Goal: Information Seeking & Learning: Learn about a topic

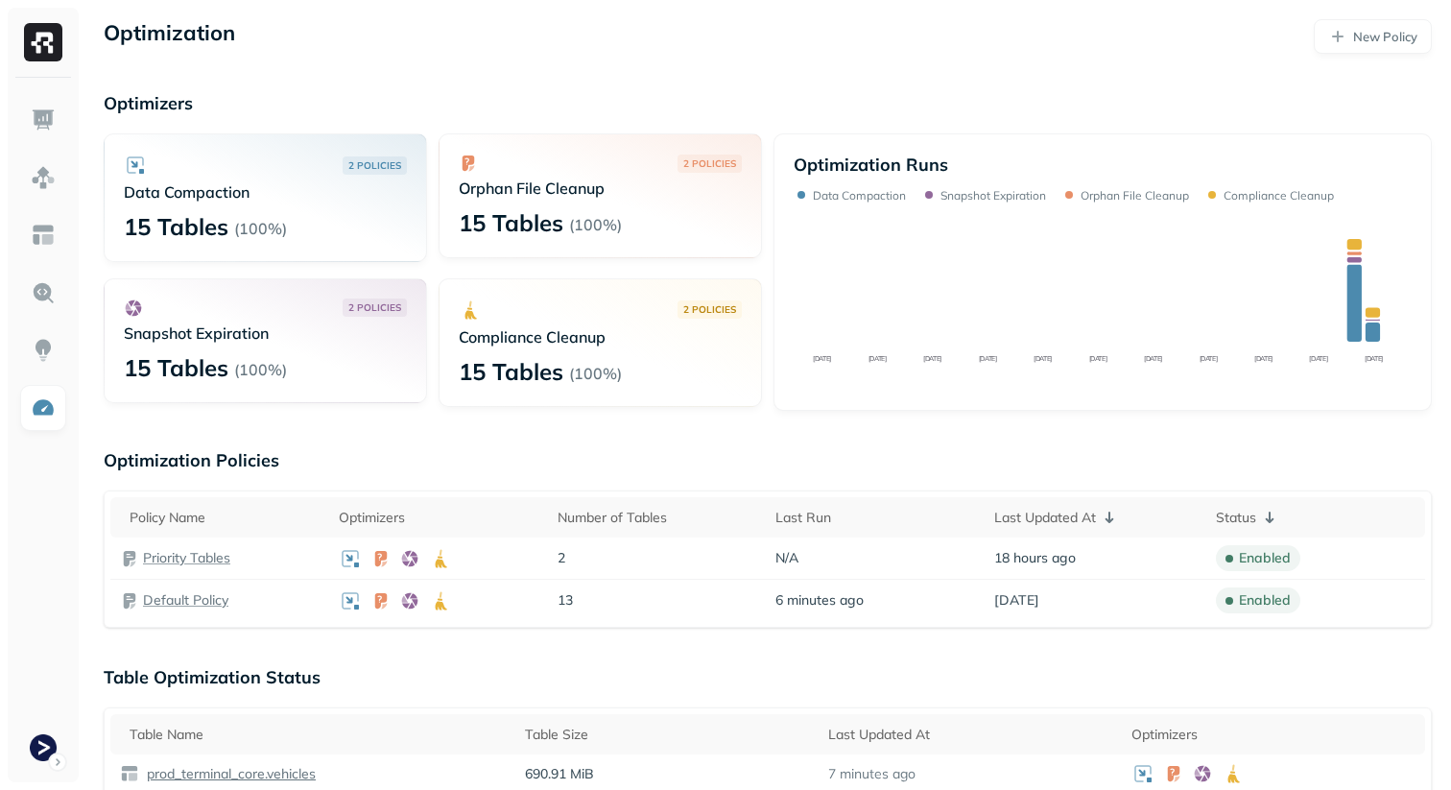
scroll to position [527, 0]
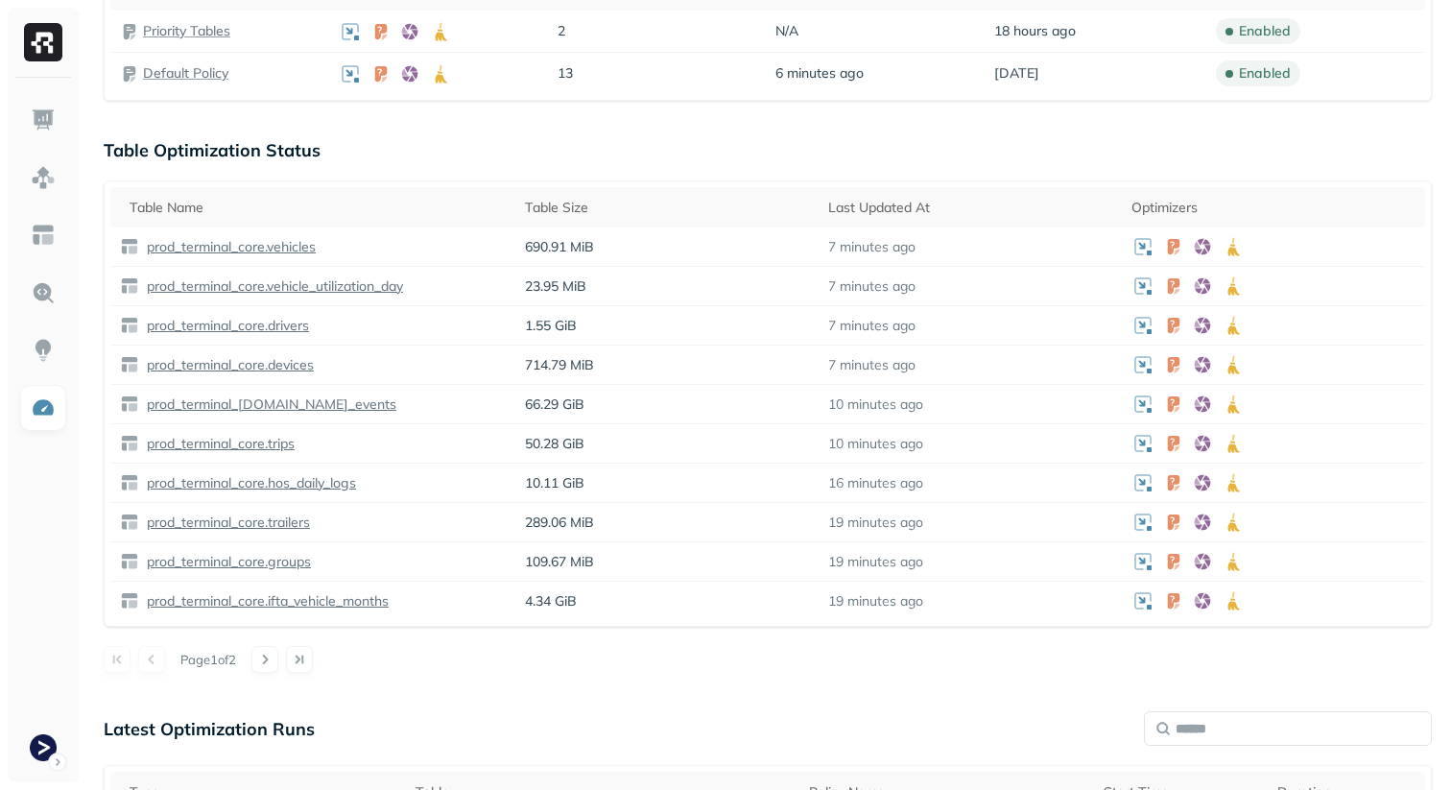
click at [759, 714] on div "Latest Optimization Runs" at bounding box center [768, 728] width 1329 height 35
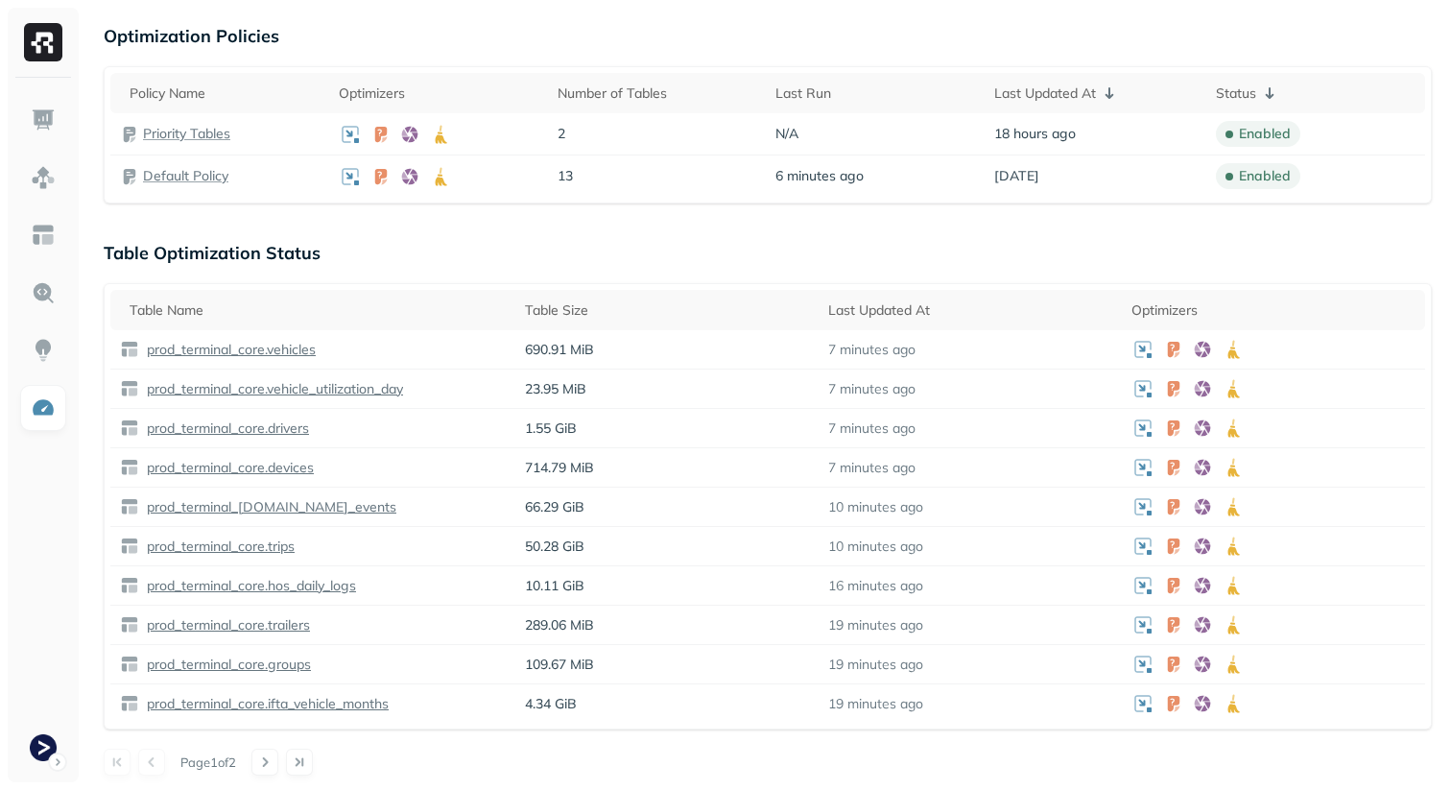
scroll to position [415, 0]
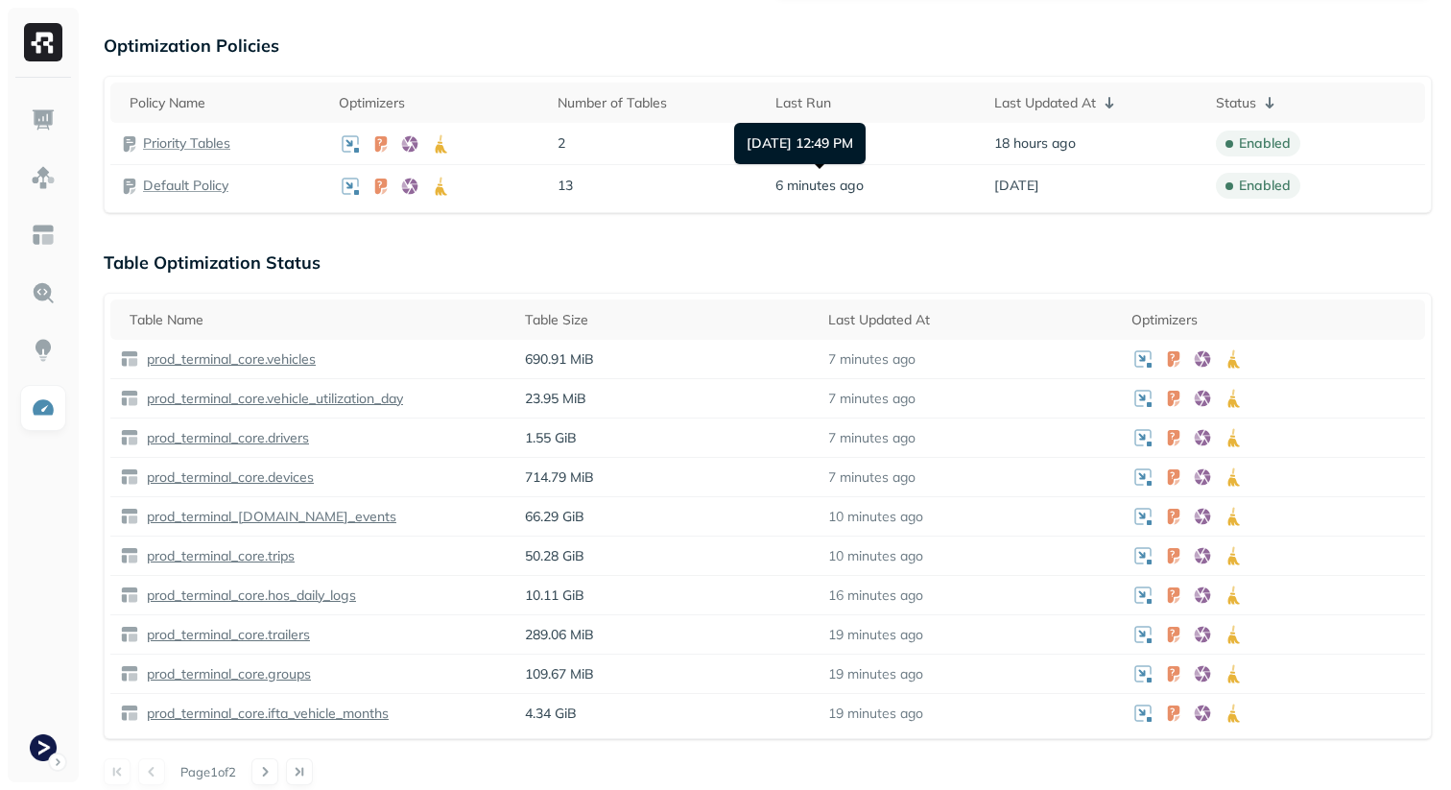
click at [782, 237] on div "Optimization New Policy Optimizers 2 POLICIES Data Compaction 15 Tables ( 100% …" at bounding box center [767, 487] width 1367 height 1805
click at [572, 314] on div "Table Size" at bounding box center [667, 320] width 284 height 18
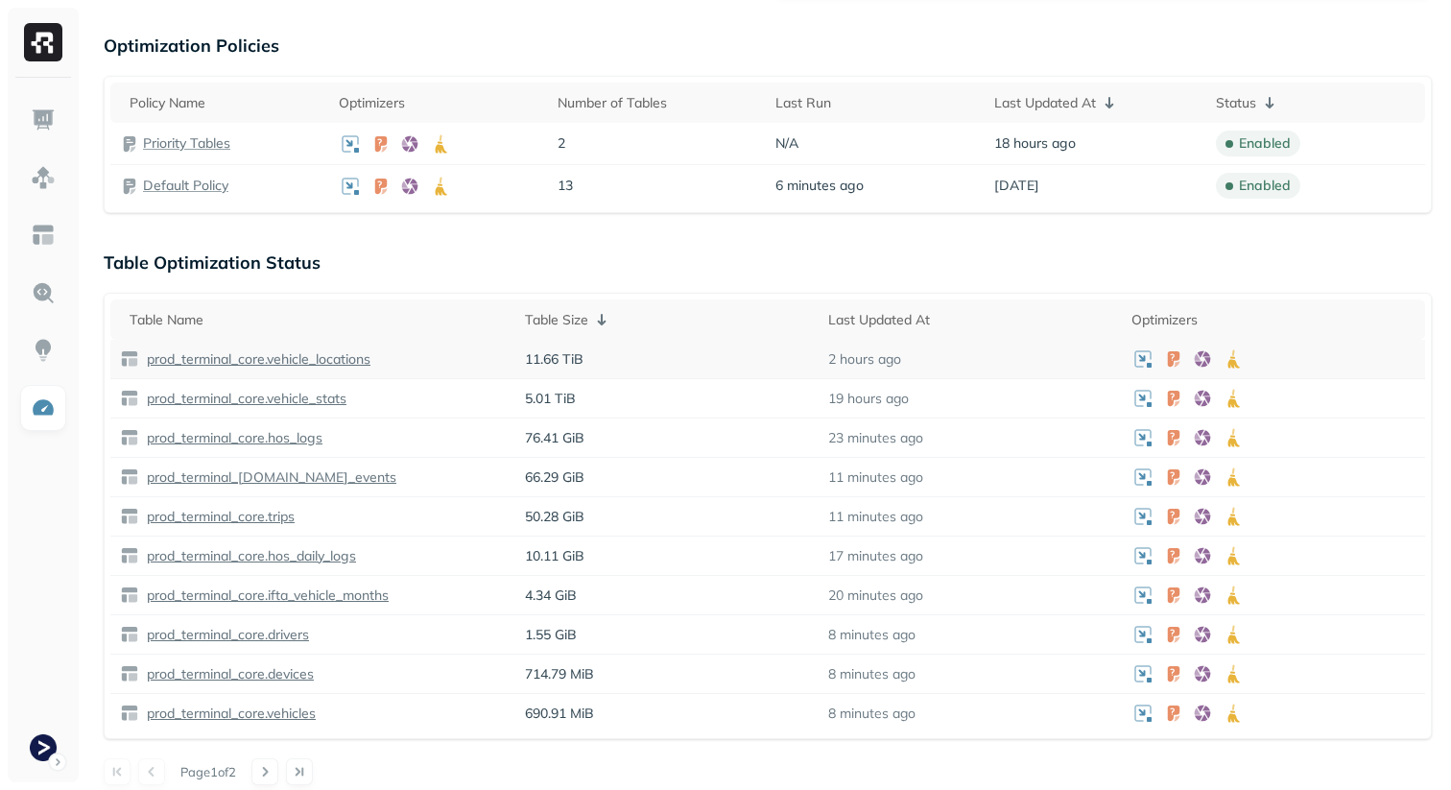
click at [324, 357] on p "prod_terminal_core.vehicle_locations" at bounding box center [257, 359] width 228 height 18
click at [313, 392] on p "prod_terminal_core.vehicle_stats" at bounding box center [245, 399] width 204 height 18
click at [1056, 230] on div "Optimization New Policy Optimizers 2 POLICIES Data Compaction 15 Tables ( 100% …" at bounding box center [767, 487] width 1367 height 1805
click at [1196, 252] on p "Table Optimization Status" at bounding box center [768, 263] width 1329 height 22
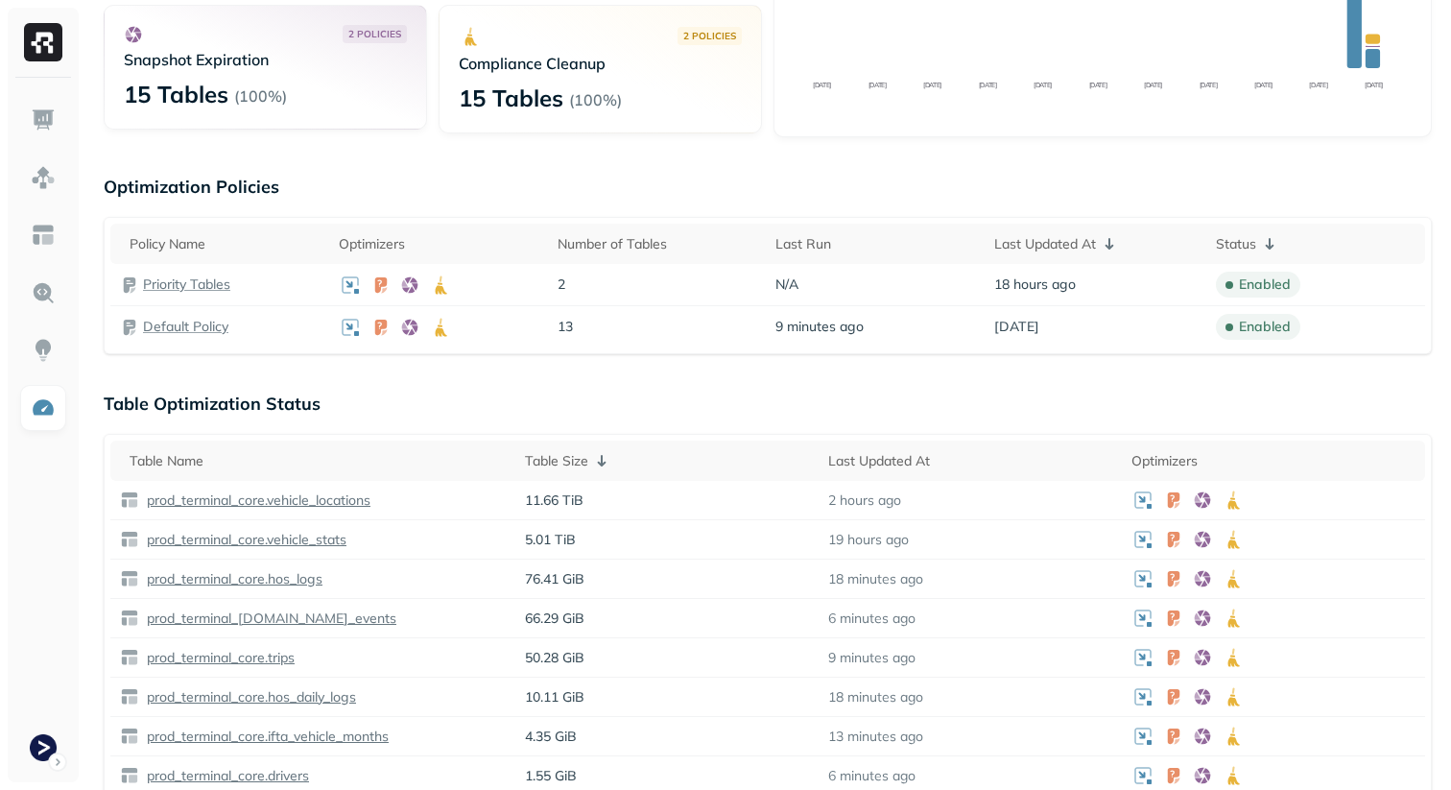
click at [1251, 190] on p "Optimization Policies" at bounding box center [768, 187] width 1329 height 22
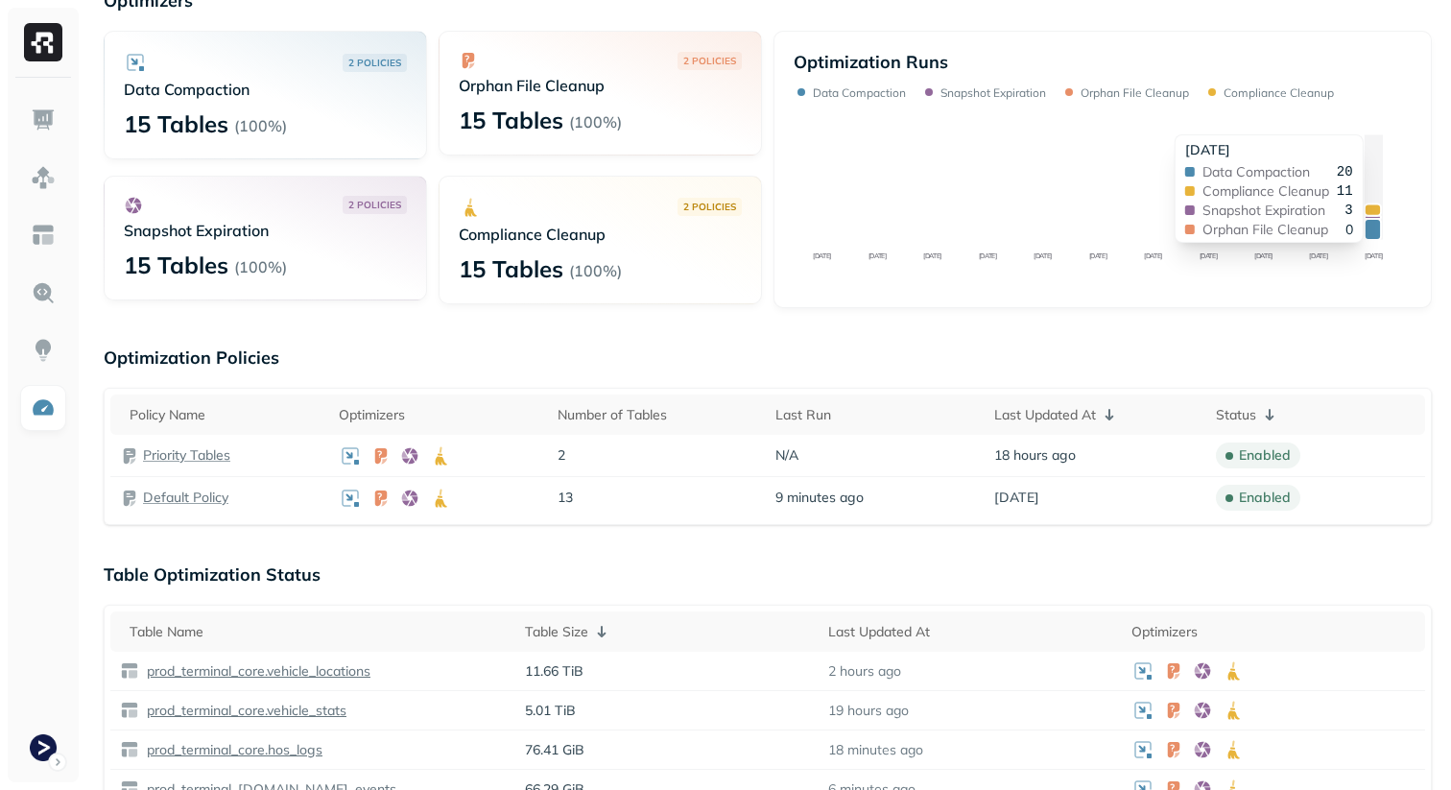
scroll to position [101, 0]
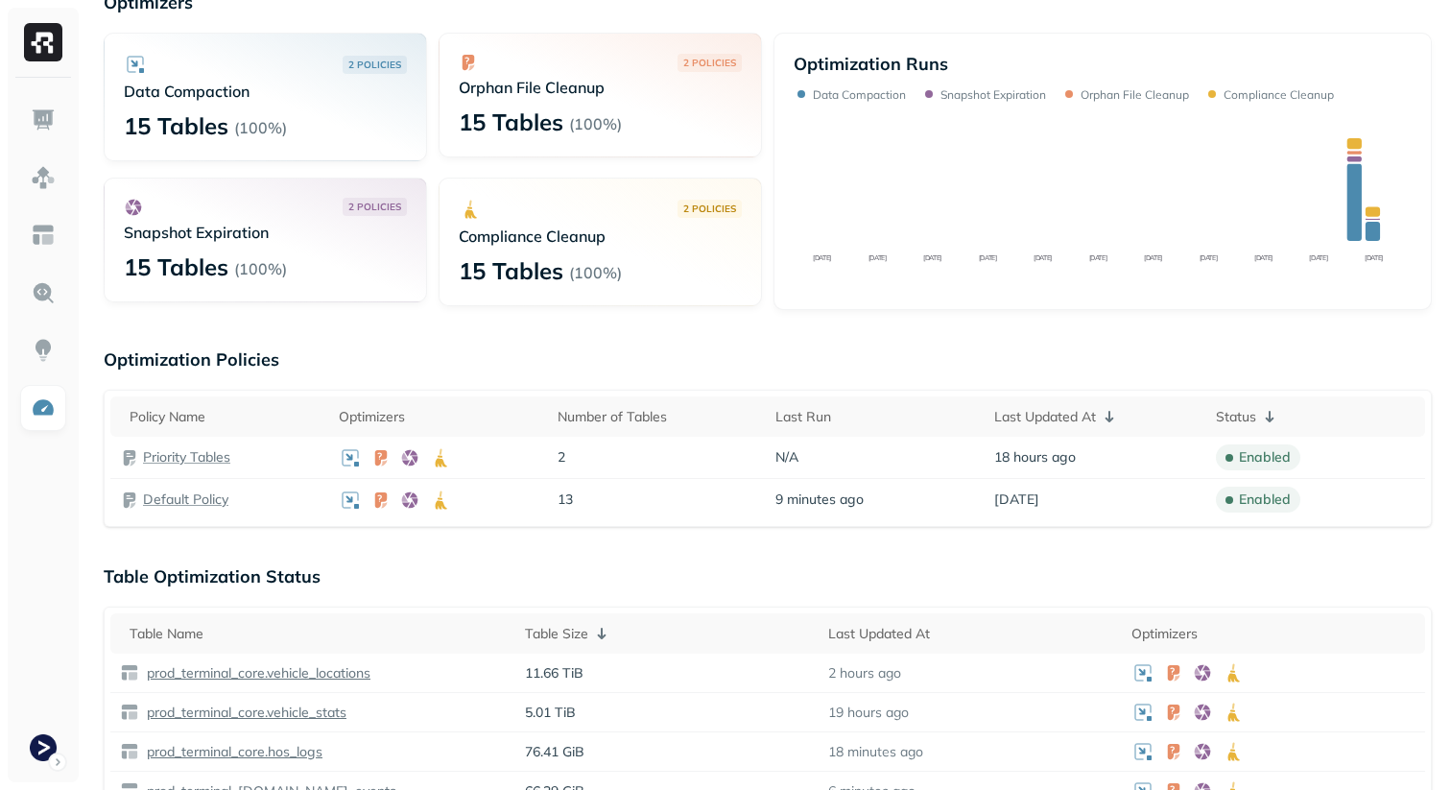
click at [1171, 360] on p "Optimization Policies" at bounding box center [768, 359] width 1329 height 22
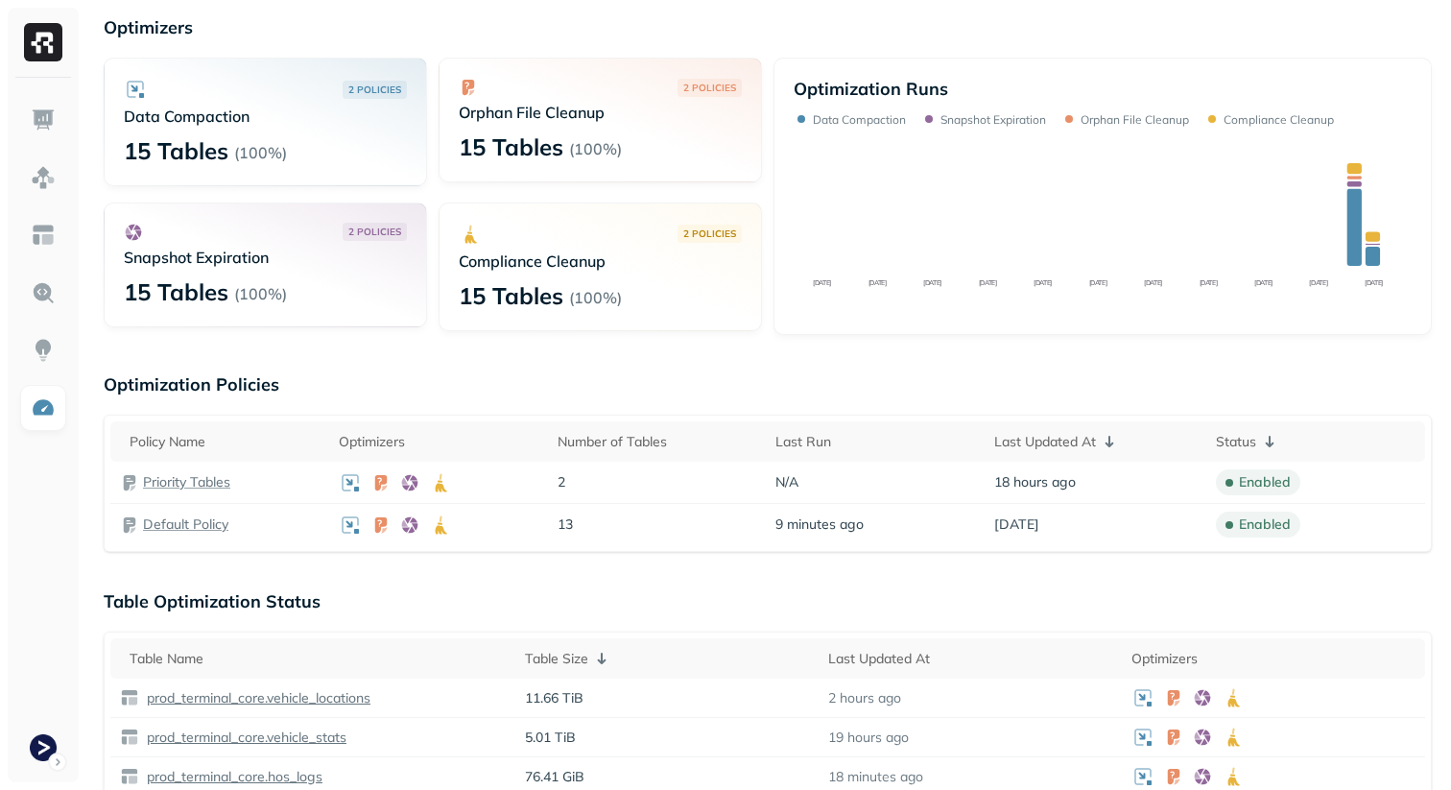
scroll to position [43, 0]
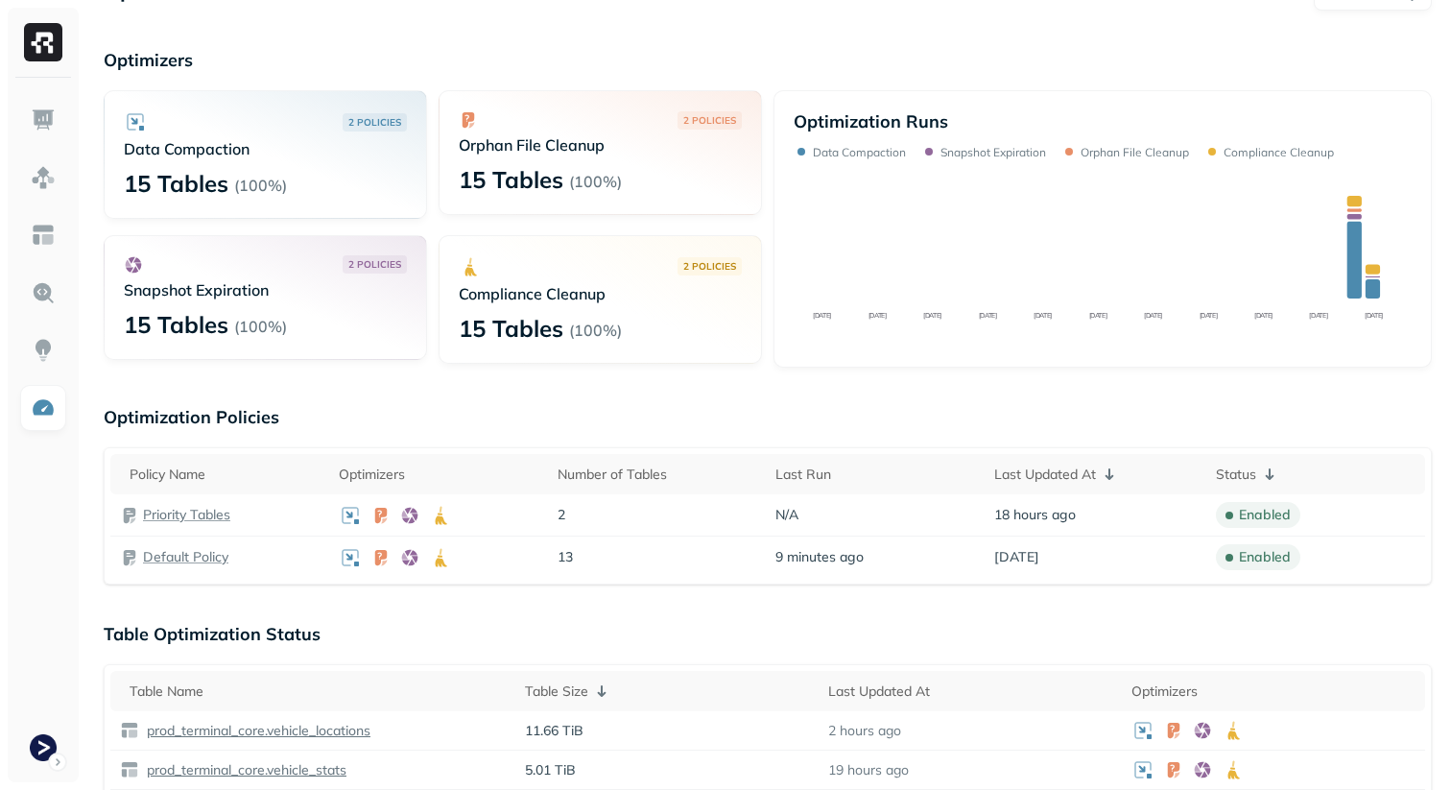
click at [871, 431] on div "Optimization Policies Policy Name Optimizers Number of Tables Last Run Last Upd…" at bounding box center [768, 495] width 1329 height 179
click at [733, 406] on p "Optimization Policies" at bounding box center [768, 417] width 1329 height 22
click at [759, 450] on div "Policy Name Optimizers Number of Tables Last Run Last Updated At Status Priorit…" at bounding box center [768, 515] width 1329 height 137
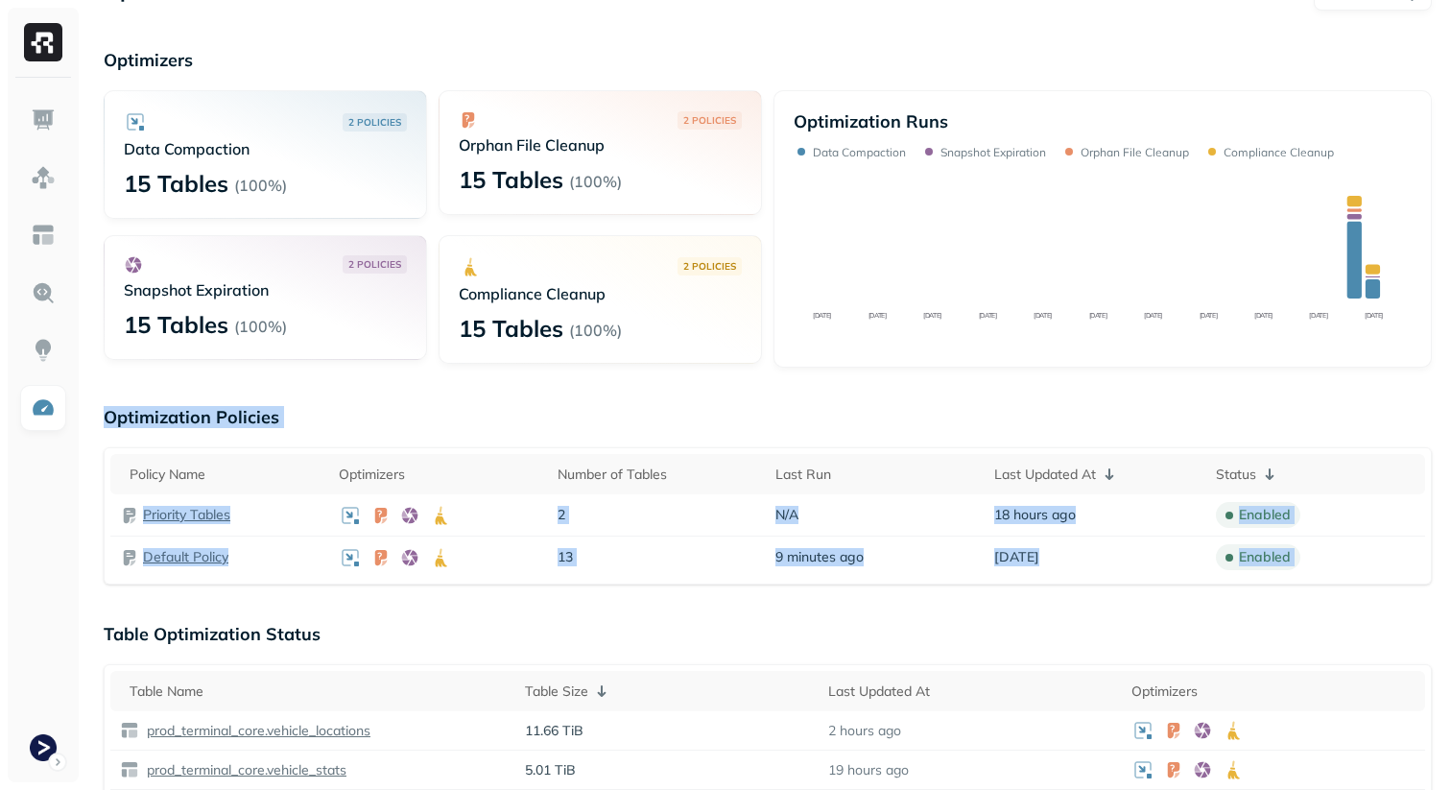
drag, startPoint x: 759, startPoint y: 450, endPoint x: 738, endPoint y: 417, distance: 39.7
click at [738, 417] on div "Optimization Policies Policy Name Optimizers Number of Tables Last Run Last Upd…" at bounding box center [768, 495] width 1329 height 179
click at [738, 417] on p "Optimization Policies" at bounding box center [768, 417] width 1329 height 22
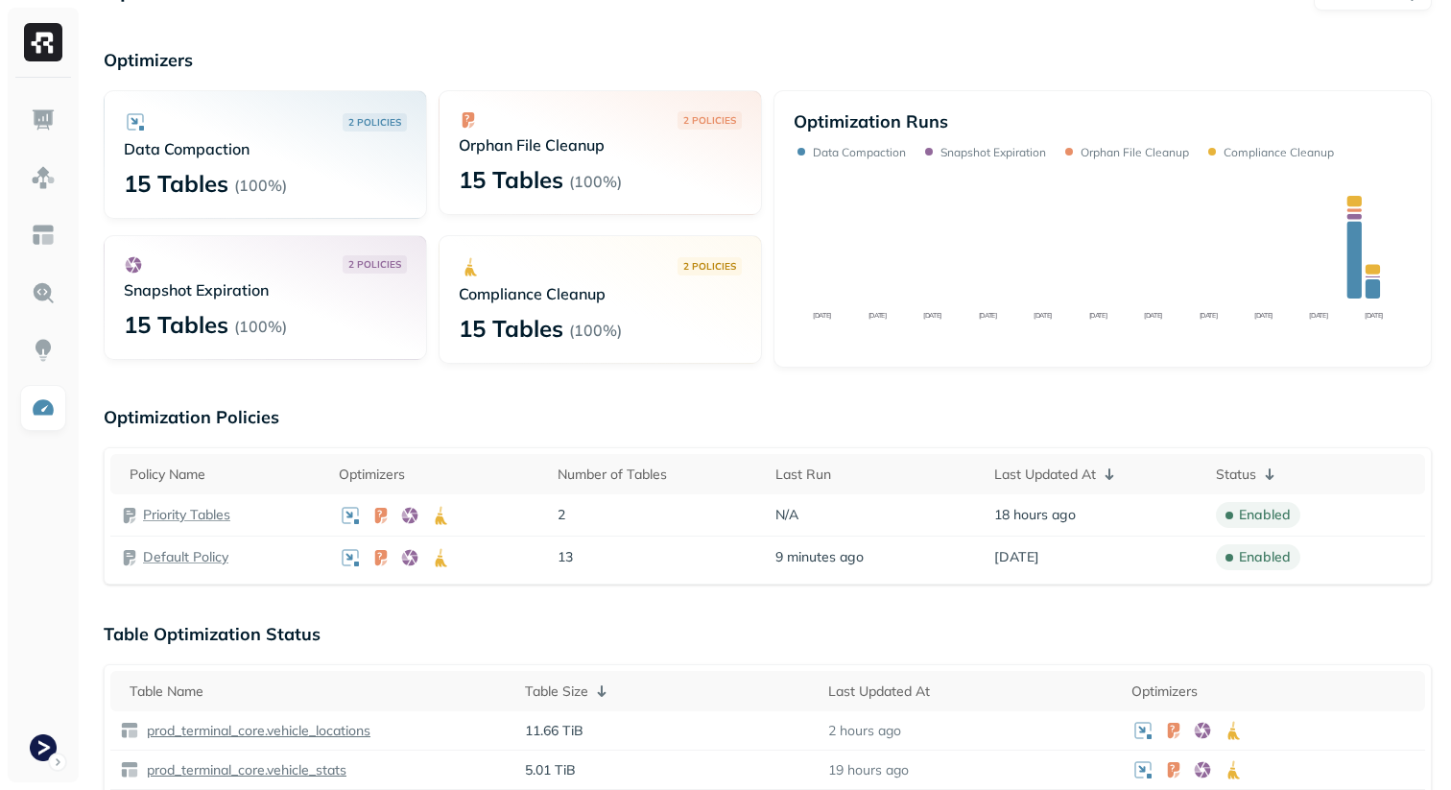
click at [738, 417] on p "Optimization Policies" at bounding box center [768, 417] width 1329 height 22
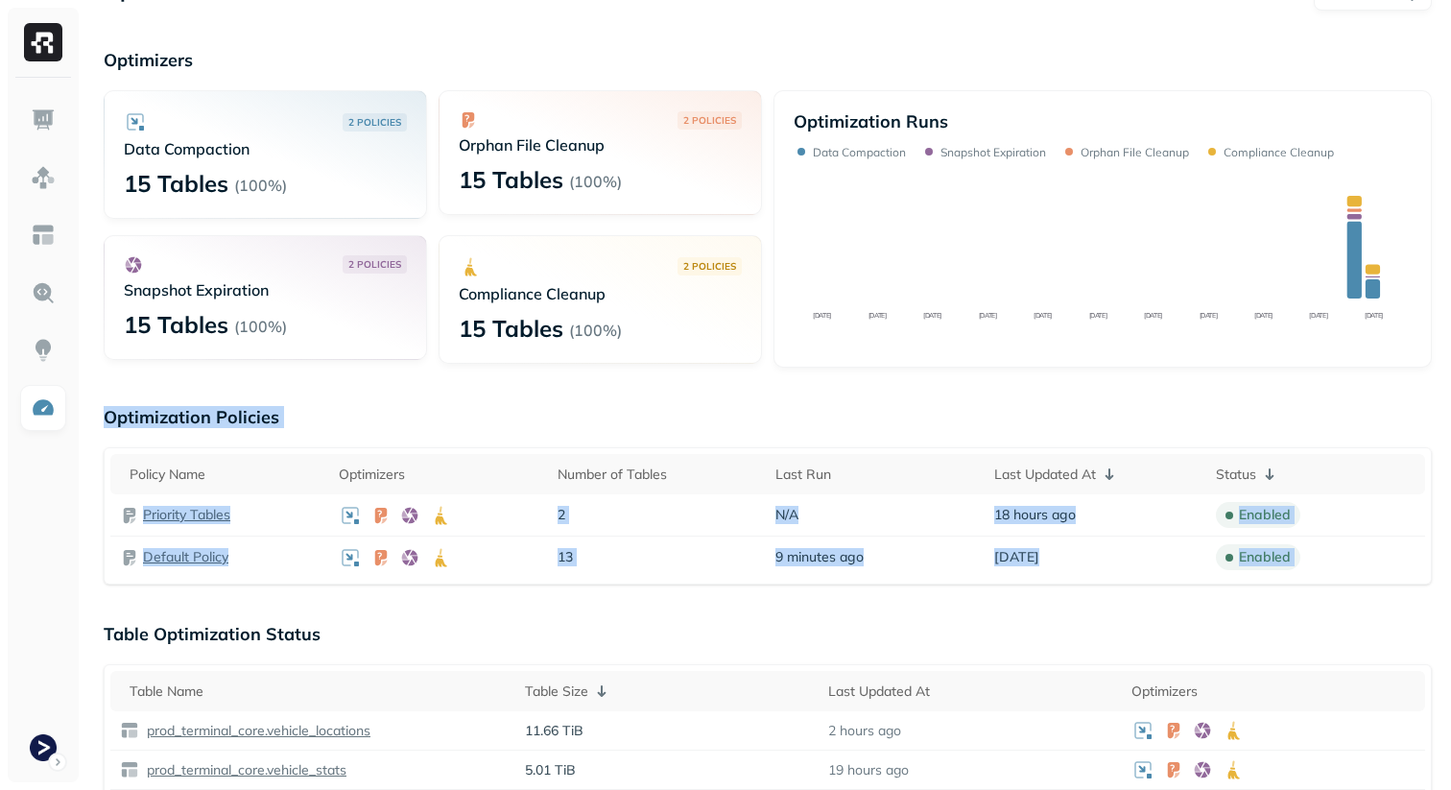
drag, startPoint x: 738, startPoint y: 417, endPoint x: 796, endPoint y: 583, distance: 175.8
click at [796, 583] on div "Optimization Policies Policy Name Optimizers Number of Tables Last Run Last Upd…" at bounding box center [768, 495] width 1329 height 179
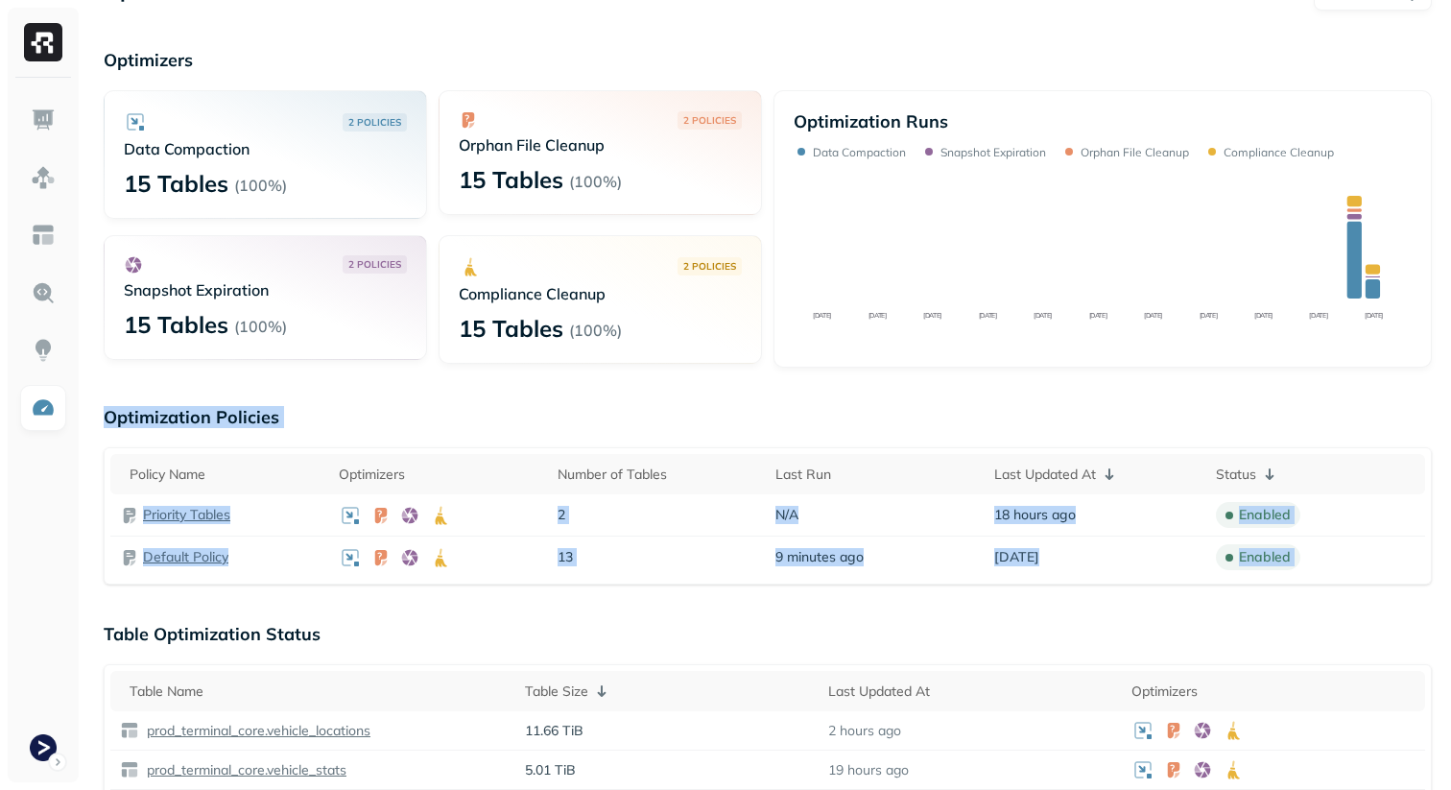
drag, startPoint x: 961, startPoint y: 594, endPoint x: 751, endPoint y: 407, distance: 281.5
click at [751, 407] on p "Optimization Policies" at bounding box center [768, 417] width 1329 height 22
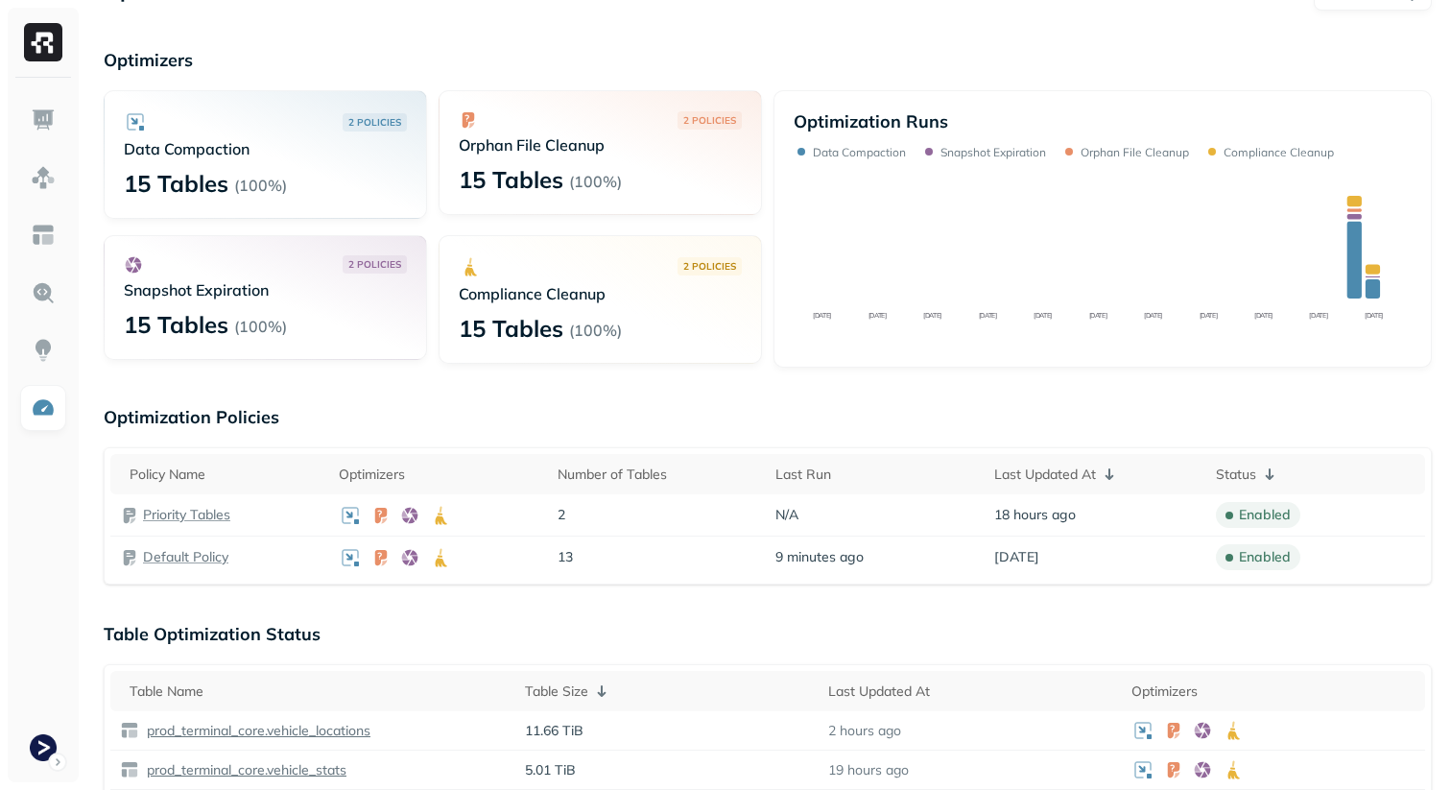
click at [751, 407] on p "Optimization Policies" at bounding box center [768, 417] width 1329 height 22
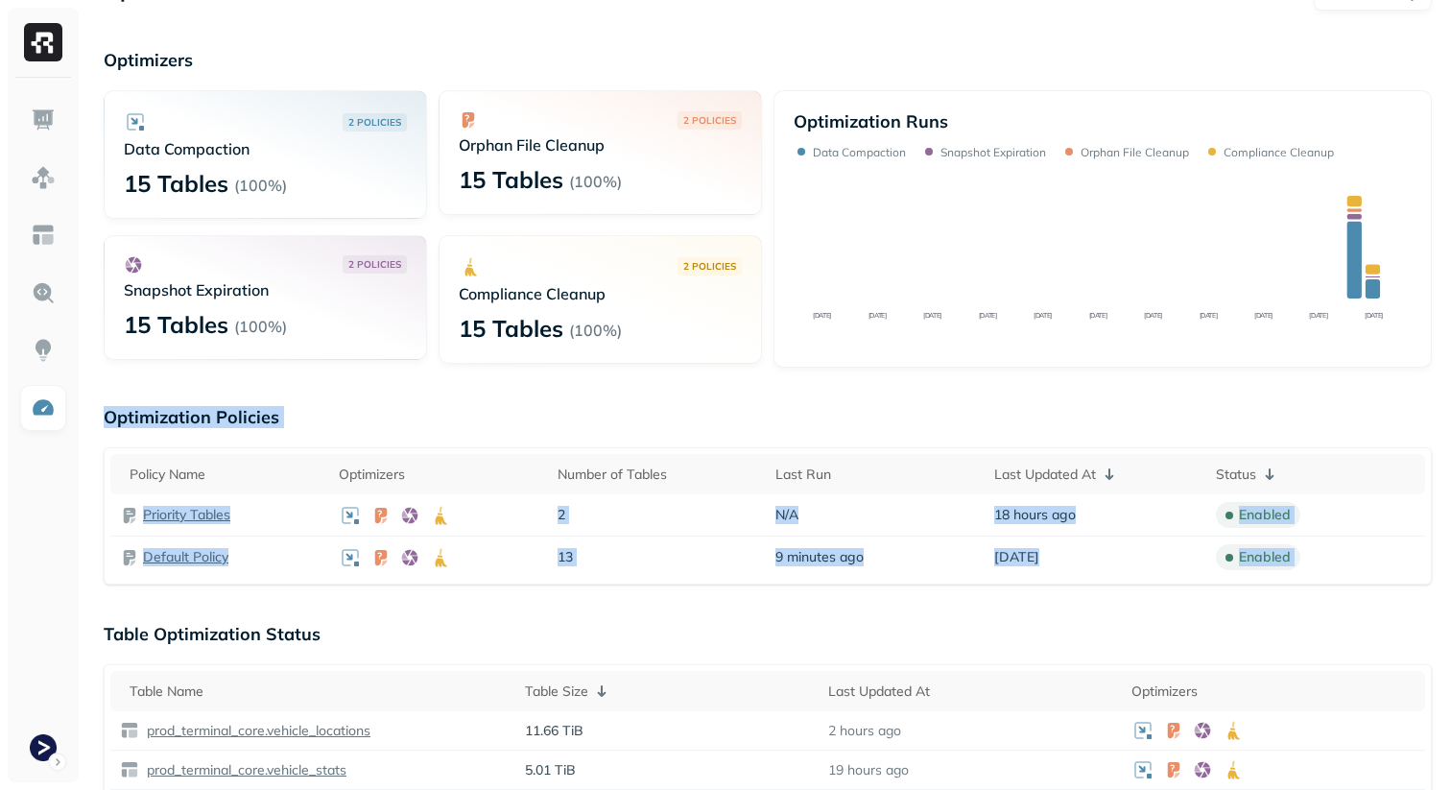
drag, startPoint x: 751, startPoint y: 407, endPoint x: 926, endPoint y: 599, distance: 260.2
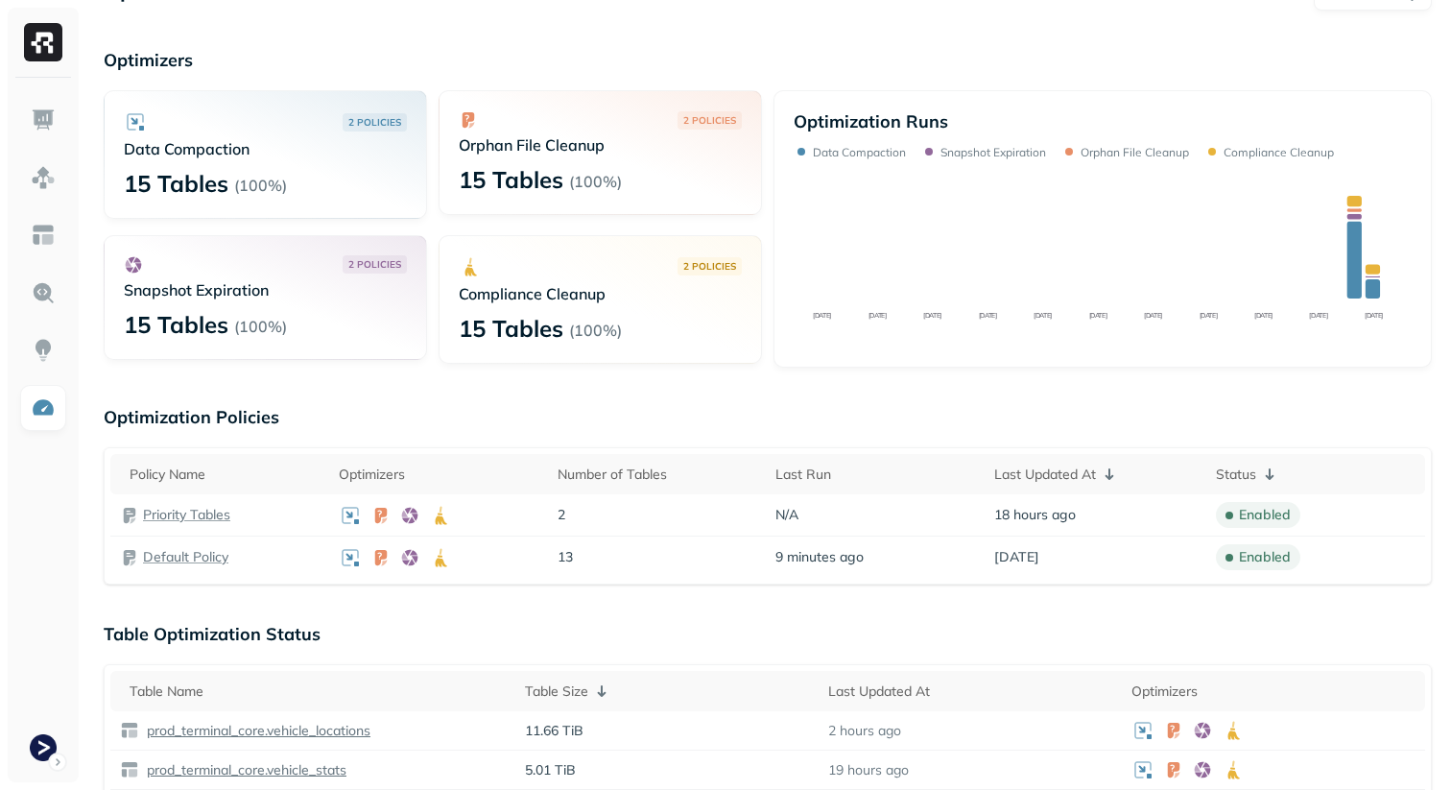
drag, startPoint x: 926, startPoint y: 599, endPoint x: 715, endPoint y: 451, distance: 257.8
click at [684, 419] on p "Optimization Policies" at bounding box center [768, 417] width 1329 height 22
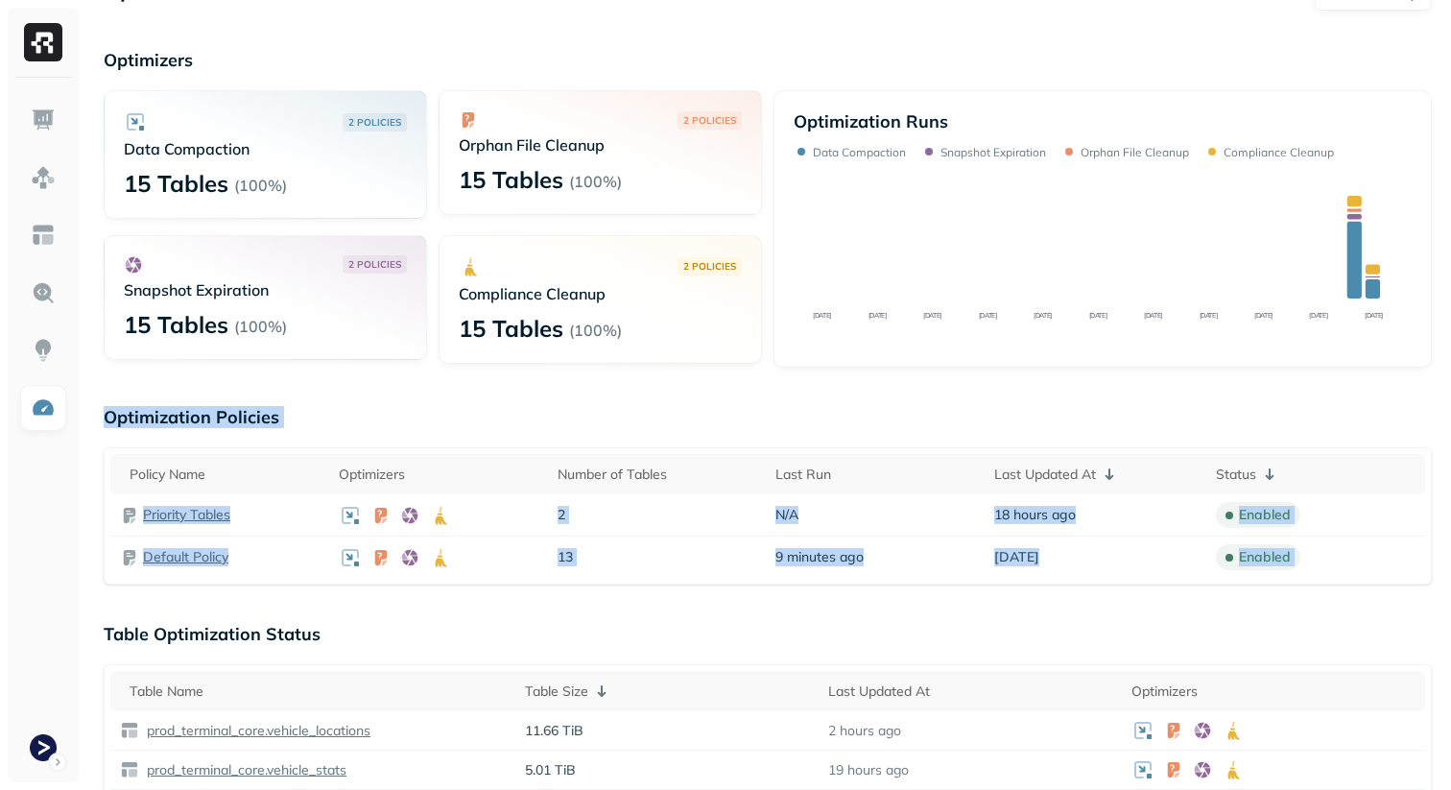
drag, startPoint x: 684, startPoint y: 419, endPoint x: 776, endPoint y: 590, distance: 193.7
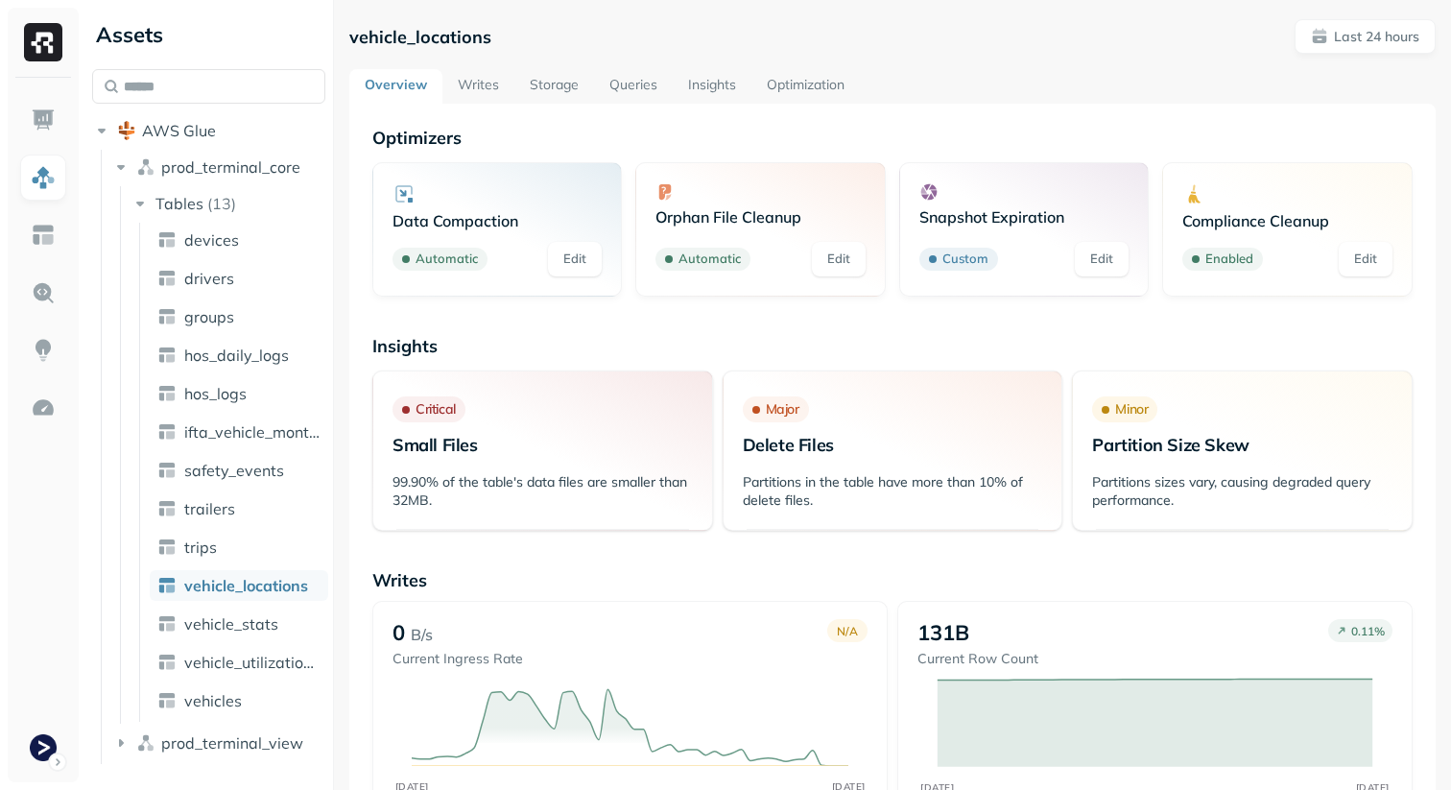
click at [551, 86] on link "Storage" at bounding box center [555, 86] width 80 height 35
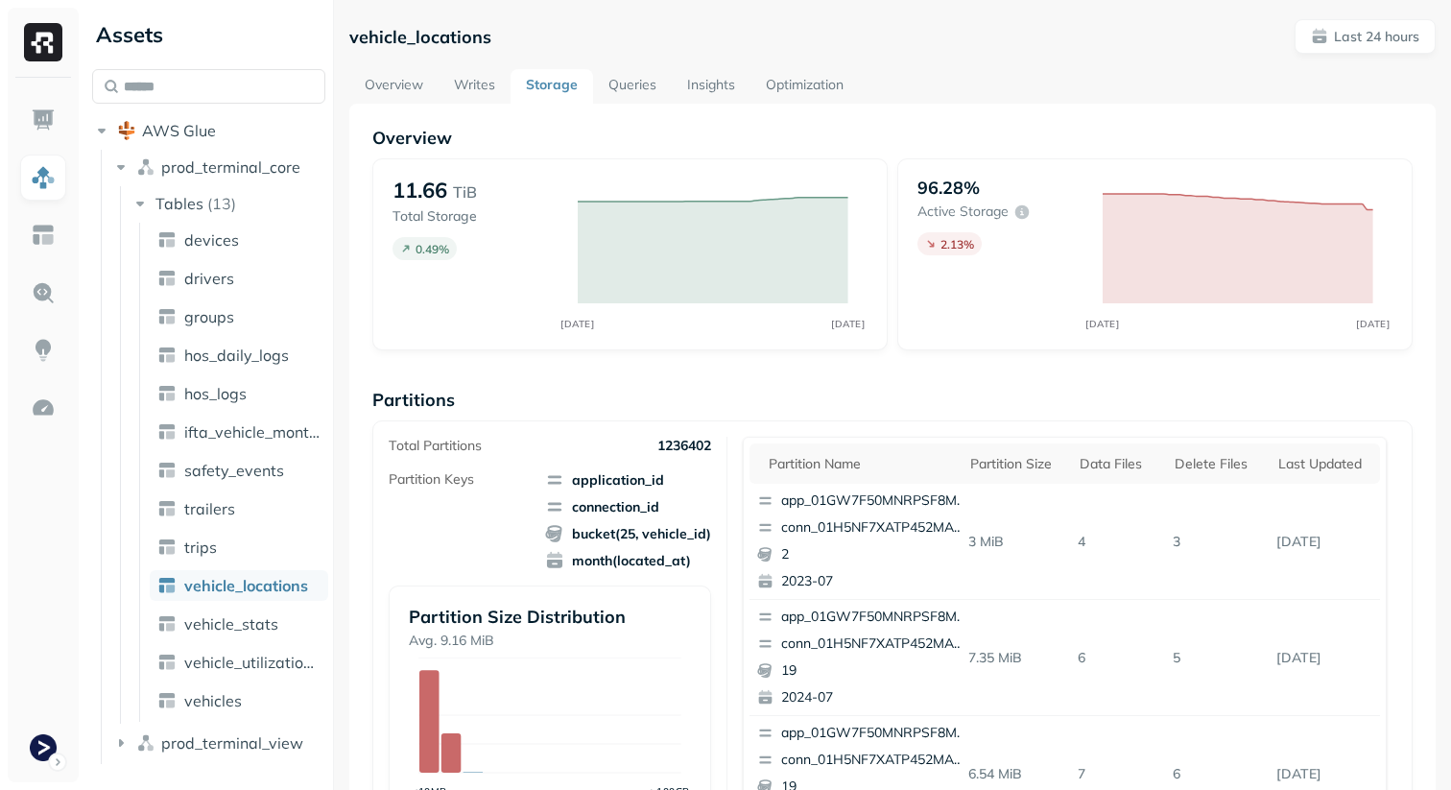
click at [371, 80] on link "Overview" at bounding box center [393, 86] width 89 height 35
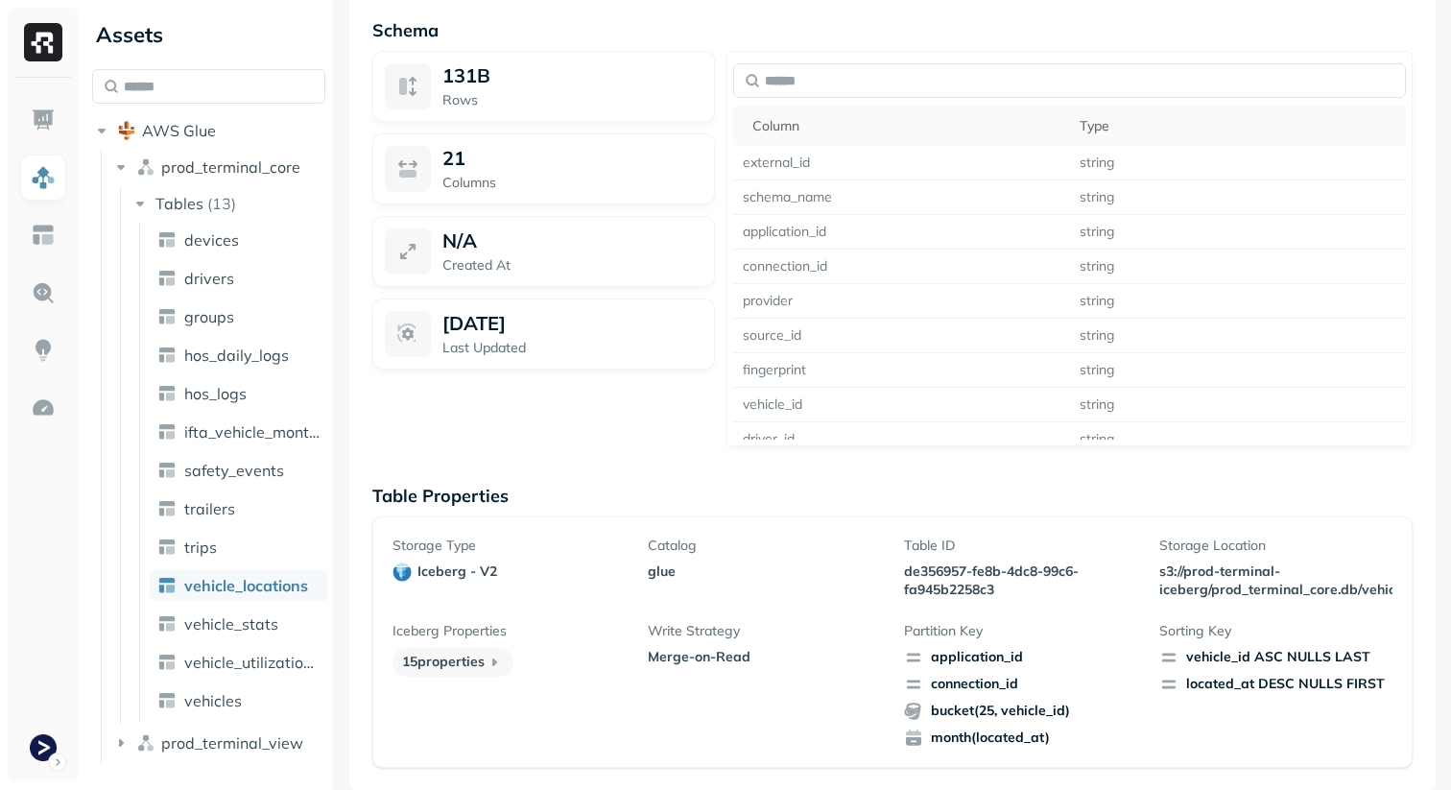
scroll to position [1517, 0]
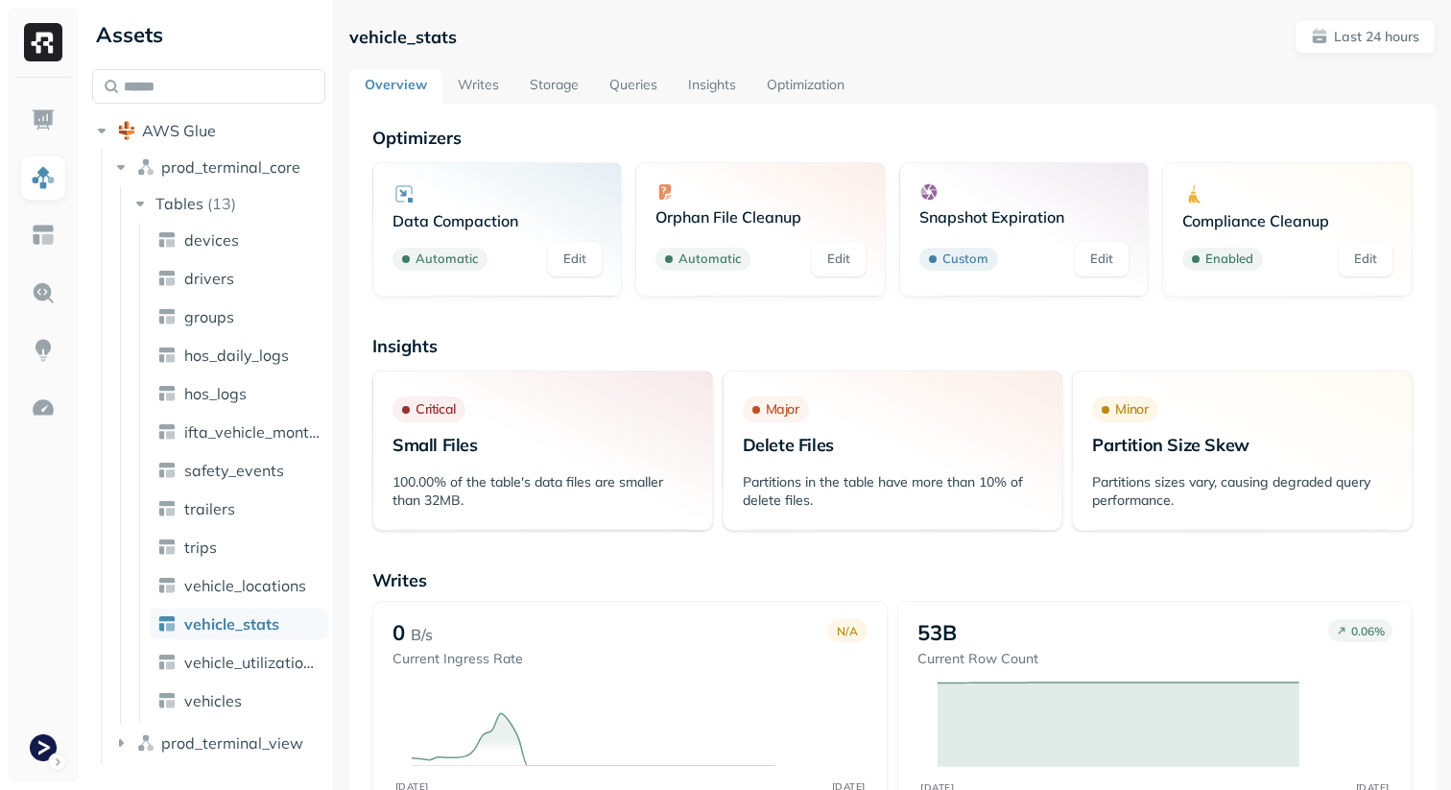
click at [557, 89] on link "Storage" at bounding box center [555, 86] width 80 height 35
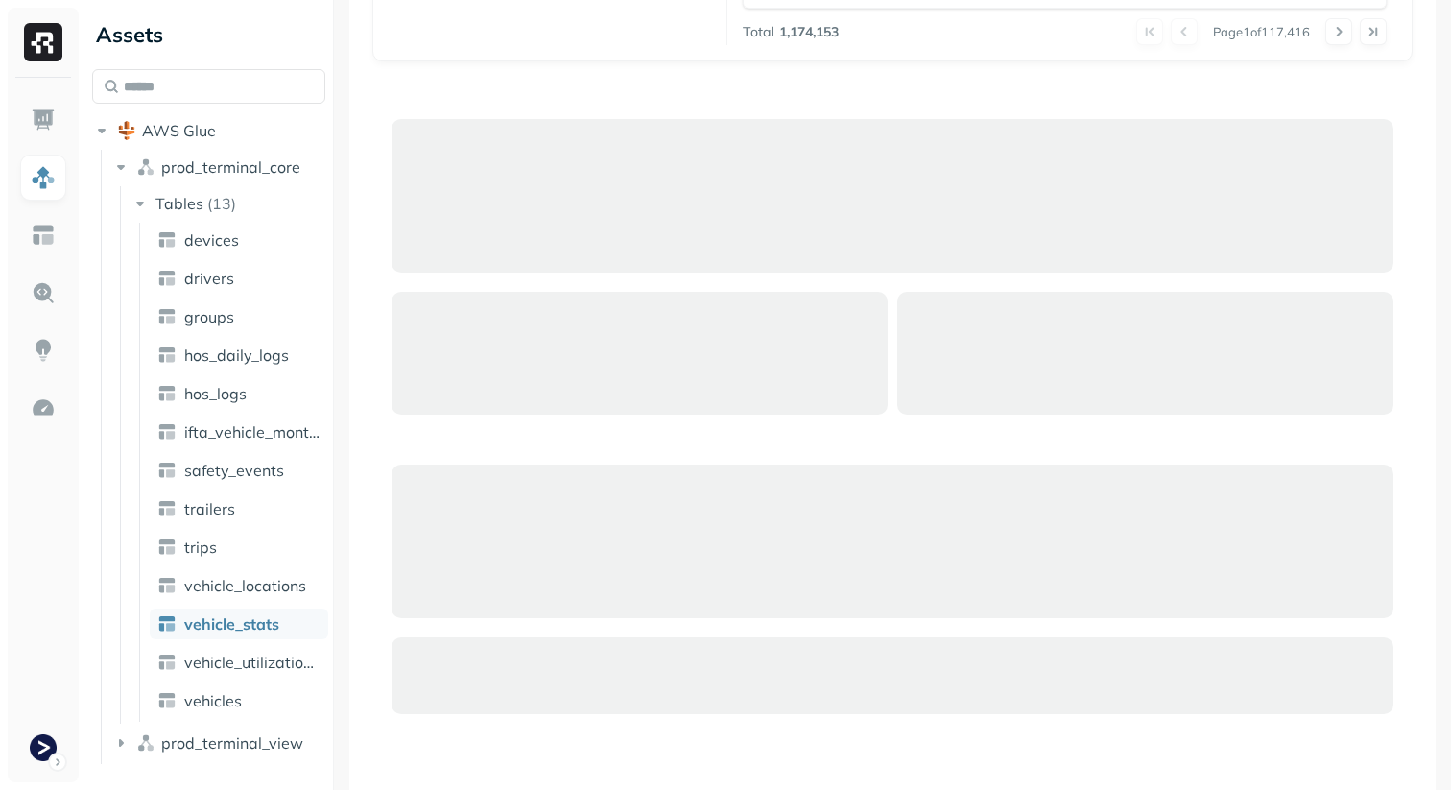
scroll to position [833, 0]
